Goal: Use online tool/utility: Utilize a website feature to perform a specific function

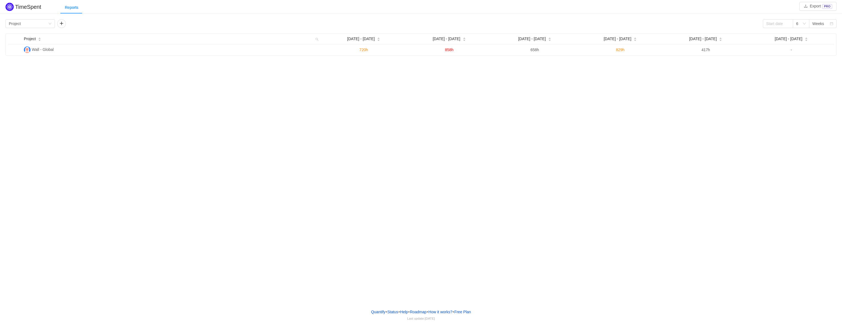
click at [328, 126] on div "TimeSpent Export PRO Reports Group by Project 6 Weeks Project Aug [DATE] - [DAT…" at bounding box center [421, 152] width 842 height 304
click at [49, 24] on icon "icon: down" at bounding box center [49, 23] width 3 height 3
click at [34, 69] on li "Person" at bounding box center [29, 69] width 49 height 9
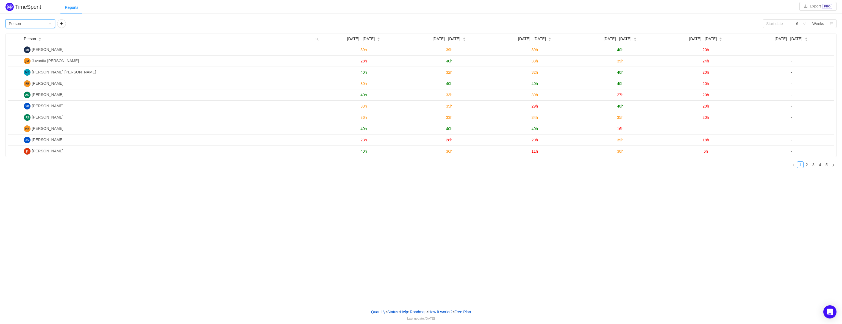
click at [166, 220] on div "TimeSpent Export PRO Reports Group by Person 6 Weeks Person Aug [DATE] - [DATE]…" at bounding box center [421, 152] width 842 height 304
click at [49, 23] on icon "icon: down" at bounding box center [49, 23] width 3 height 3
click at [30, 59] on li "Epic" at bounding box center [29, 60] width 49 height 9
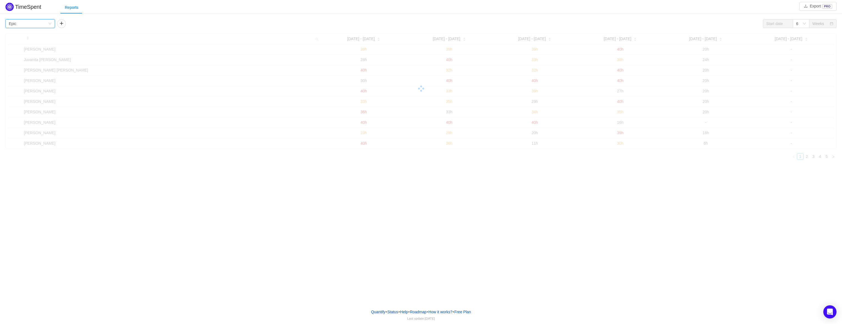
click at [131, 10] on div "Reports" at bounding box center [451, 7] width 782 height 12
click at [50, 24] on icon "icon: down" at bounding box center [49, 23] width 3 height 3
click at [24, 37] on li "Project" at bounding box center [29, 34] width 49 height 9
click at [119, 8] on div "Reports" at bounding box center [451, 7] width 782 height 12
